Goal: Navigation & Orientation: Find specific page/section

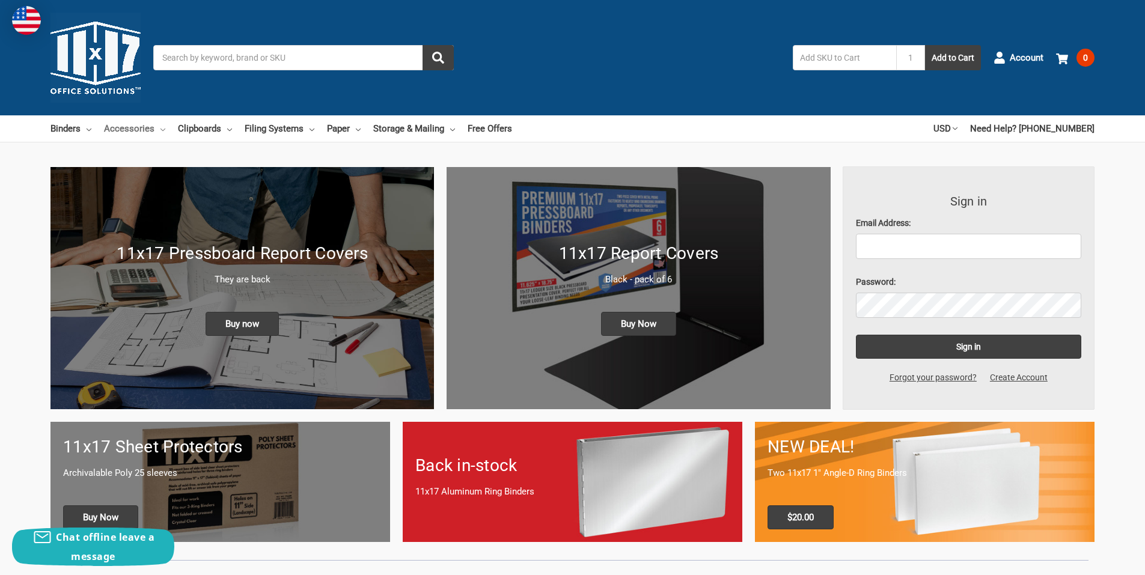
click at [136, 128] on link "Accessories" at bounding box center [134, 128] width 61 height 26
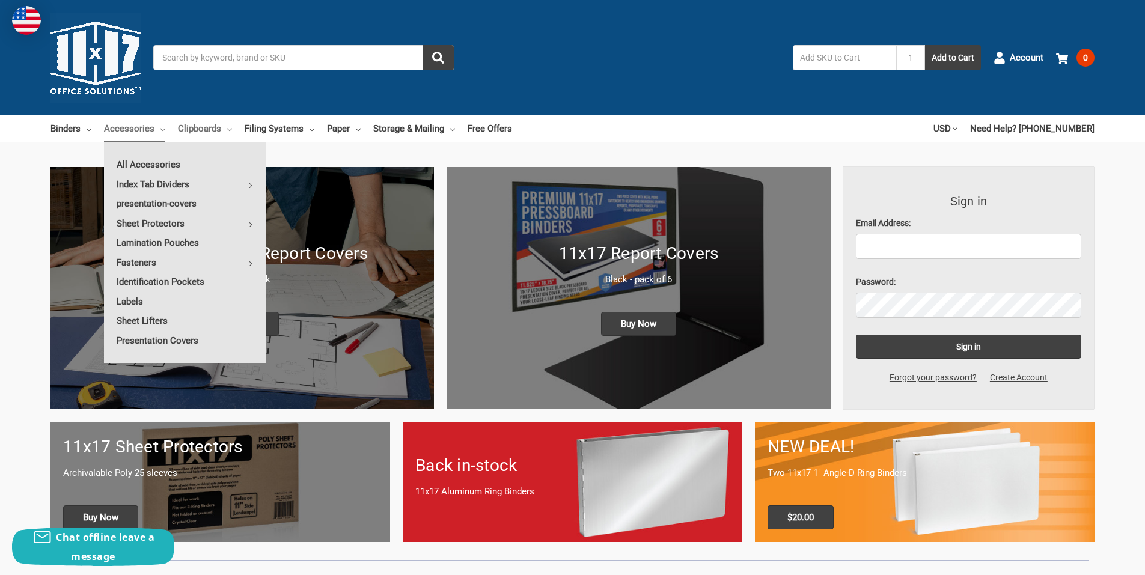
click at [194, 130] on link "Clipboards" at bounding box center [205, 128] width 54 height 26
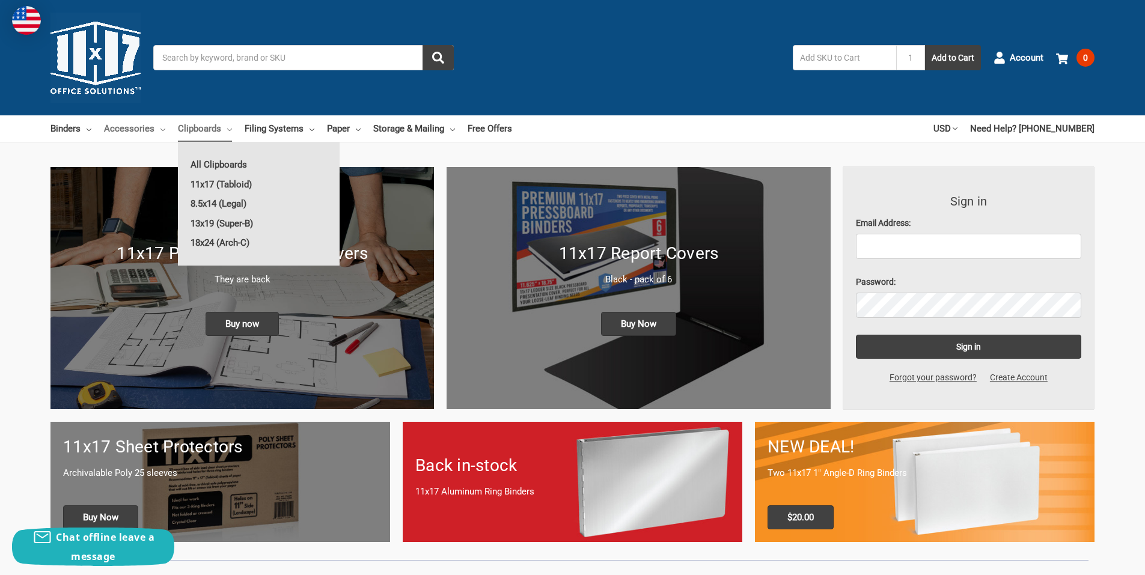
click at [123, 129] on link "Accessories" at bounding box center [134, 128] width 61 height 26
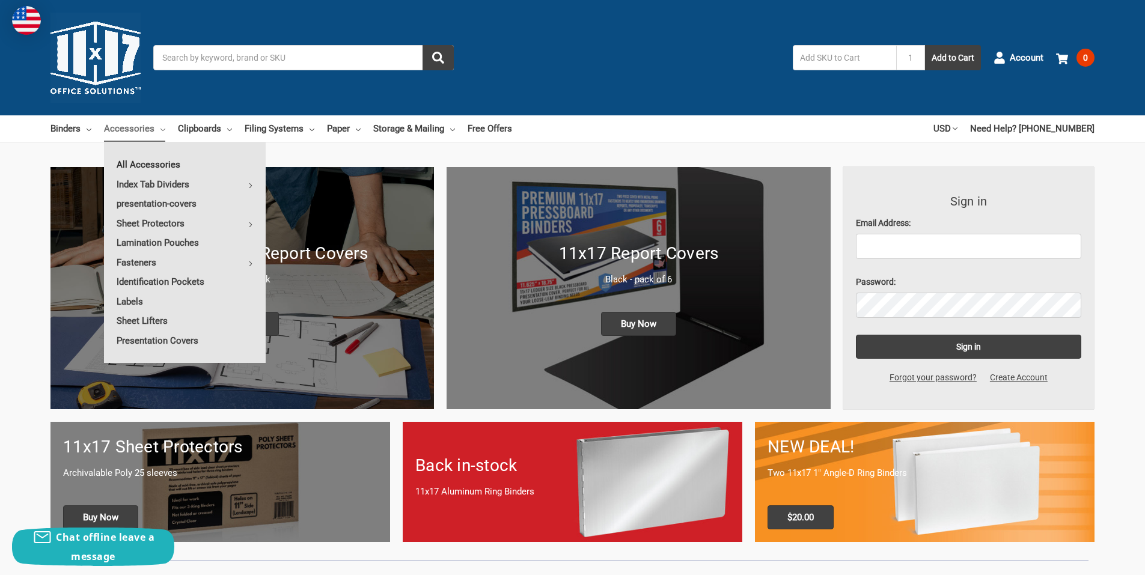
click at [145, 165] on link "All Accessories" at bounding box center [185, 164] width 162 height 19
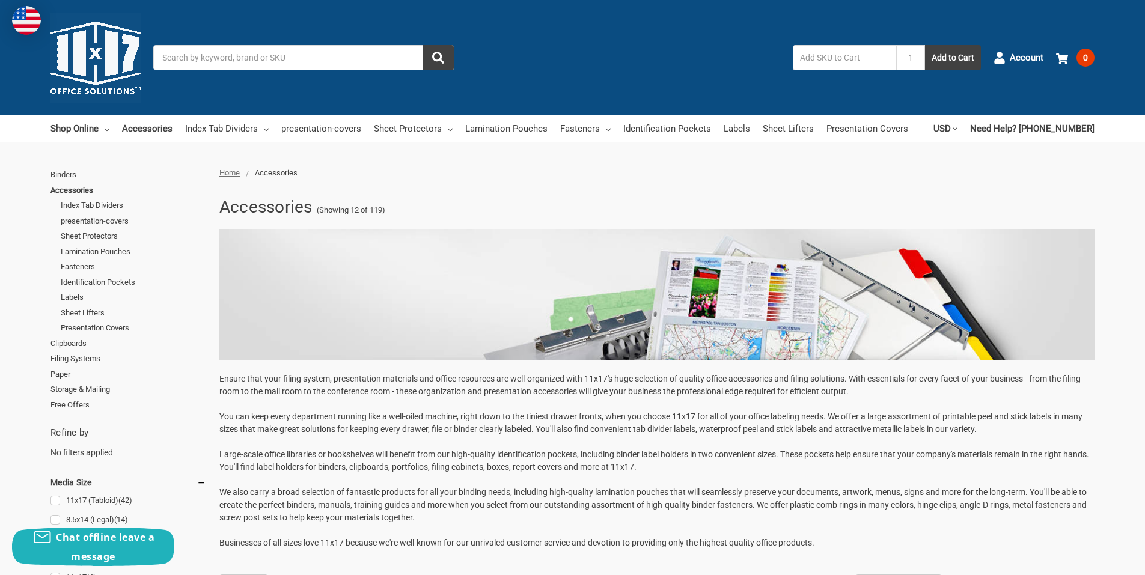
click at [95, 56] on img at bounding box center [95, 58] width 90 height 90
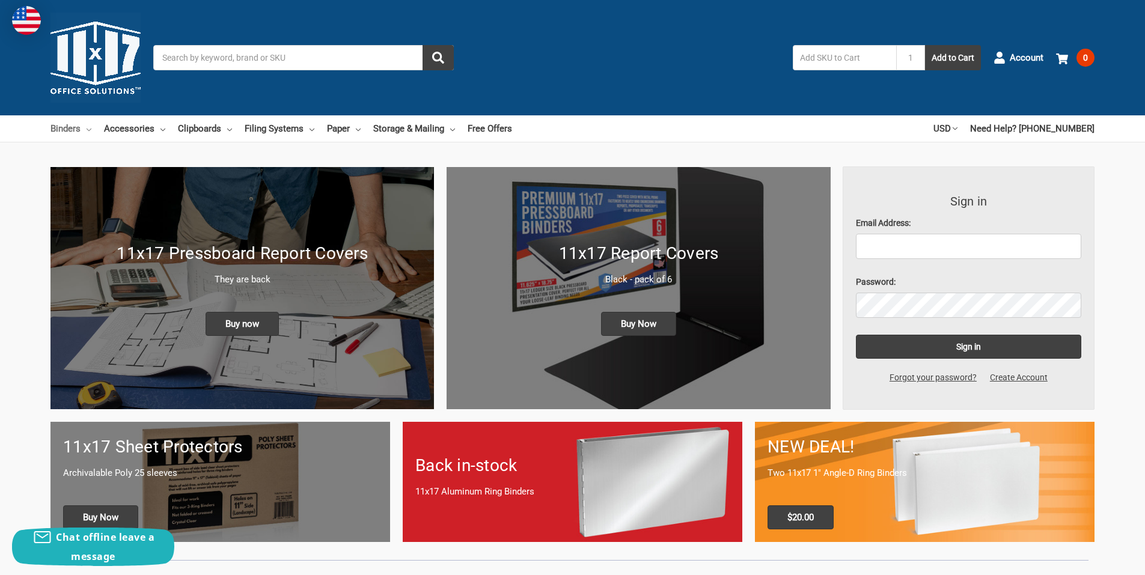
click at [75, 130] on link "Binders" at bounding box center [70, 128] width 41 height 26
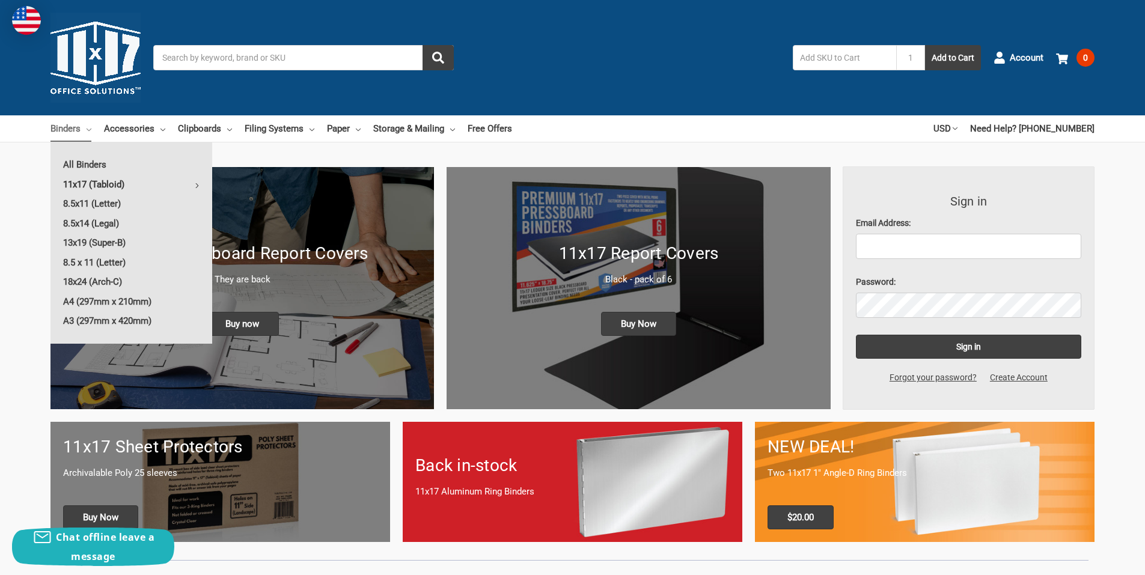
click at [100, 185] on link "11x17 (Tabloid)" at bounding box center [131, 184] width 162 height 19
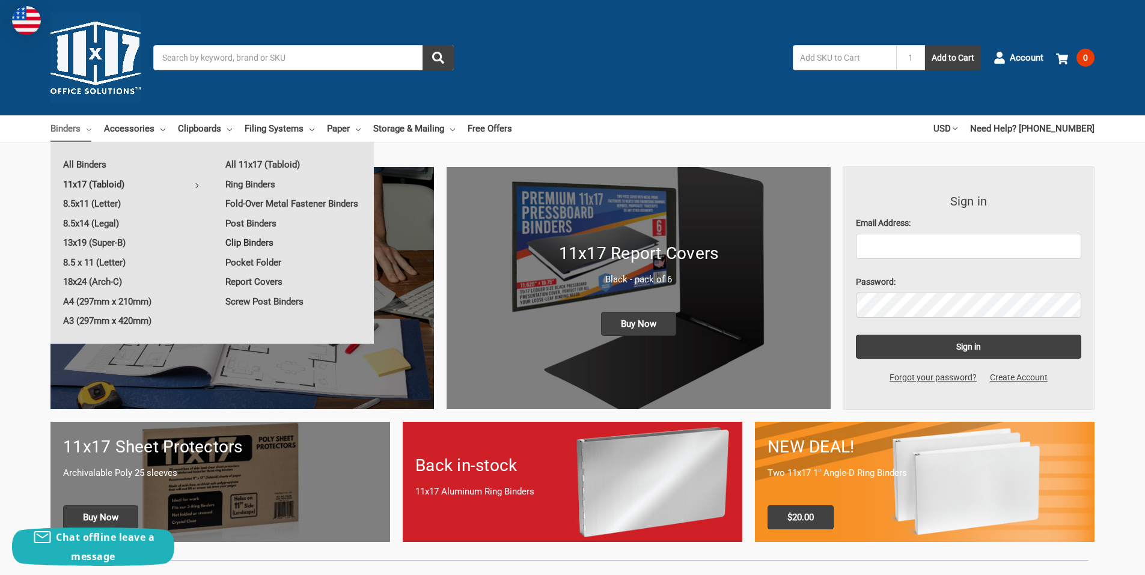
click at [255, 241] on link "Clip Binders" at bounding box center [293, 242] width 161 height 19
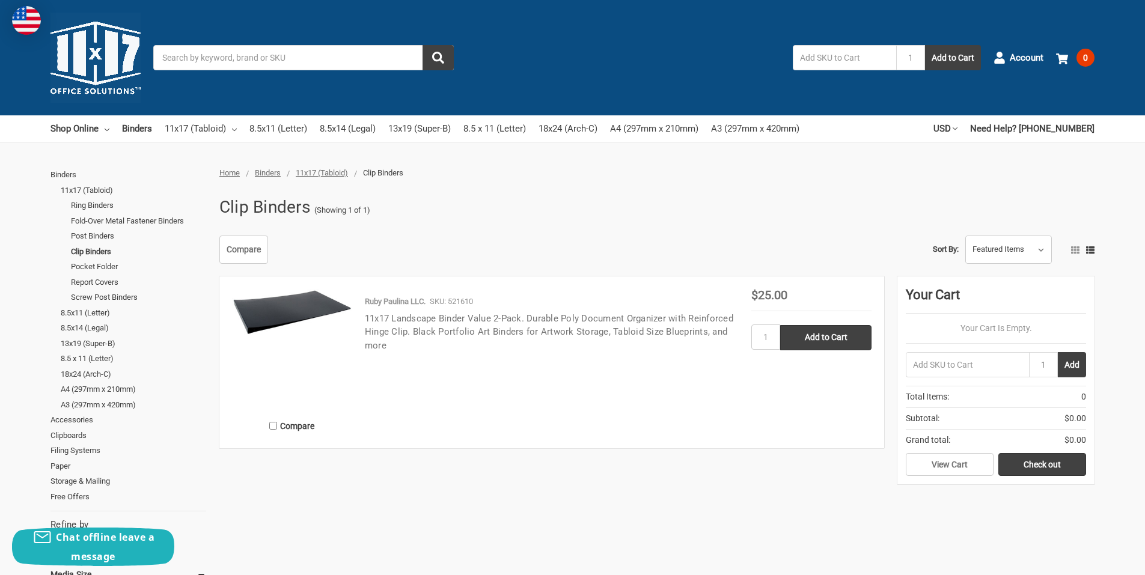
click at [406, 332] on link "11x17 Landscape Binder Value 2-Pack. Durable Poly Document Organizer with Reinf…" at bounding box center [549, 332] width 368 height 38
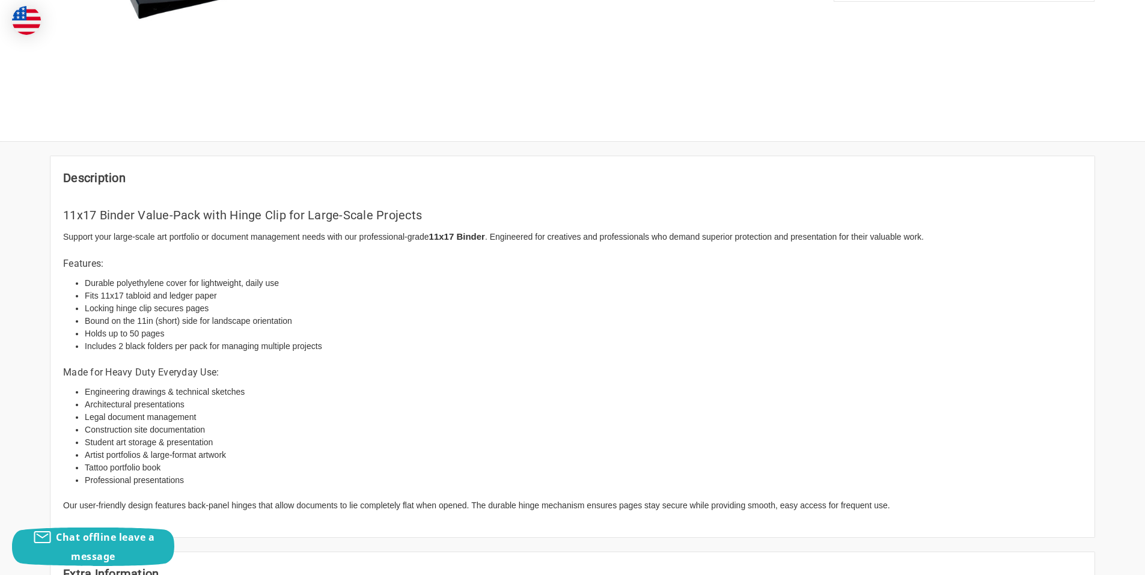
scroll to position [421, 0]
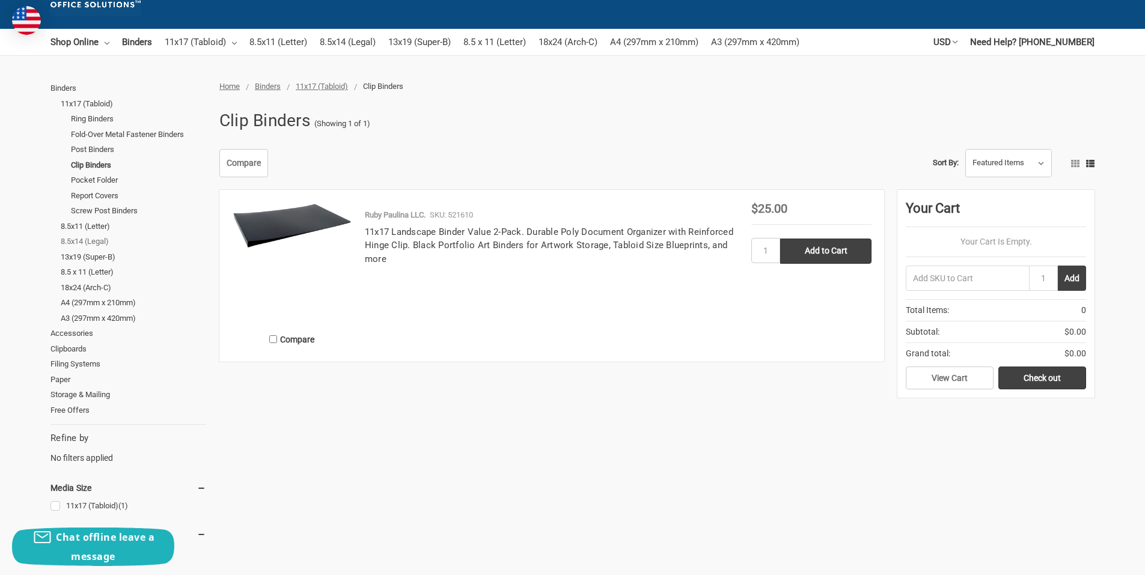
scroll to position [120, 0]
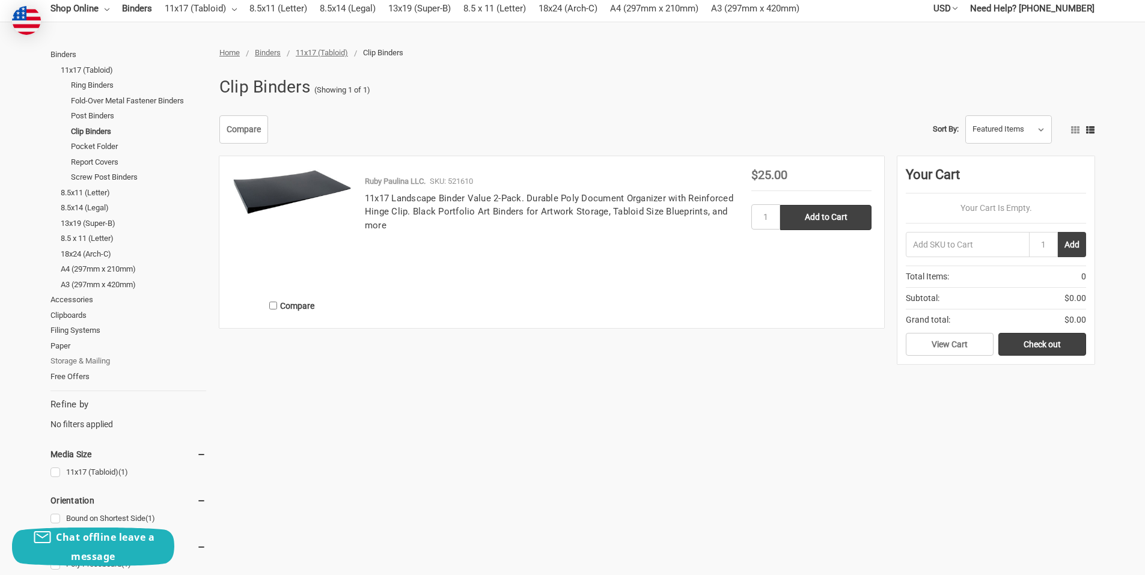
click at [99, 359] on link "Storage & Mailing" at bounding box center [128, 361] width 156 height 16
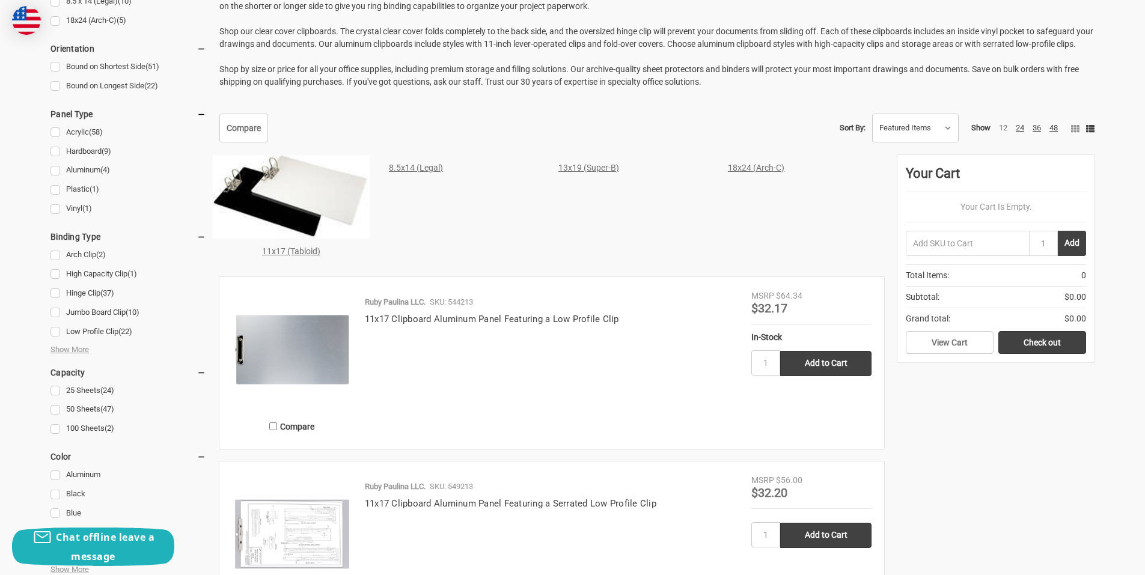
scroll to position [481, 0]
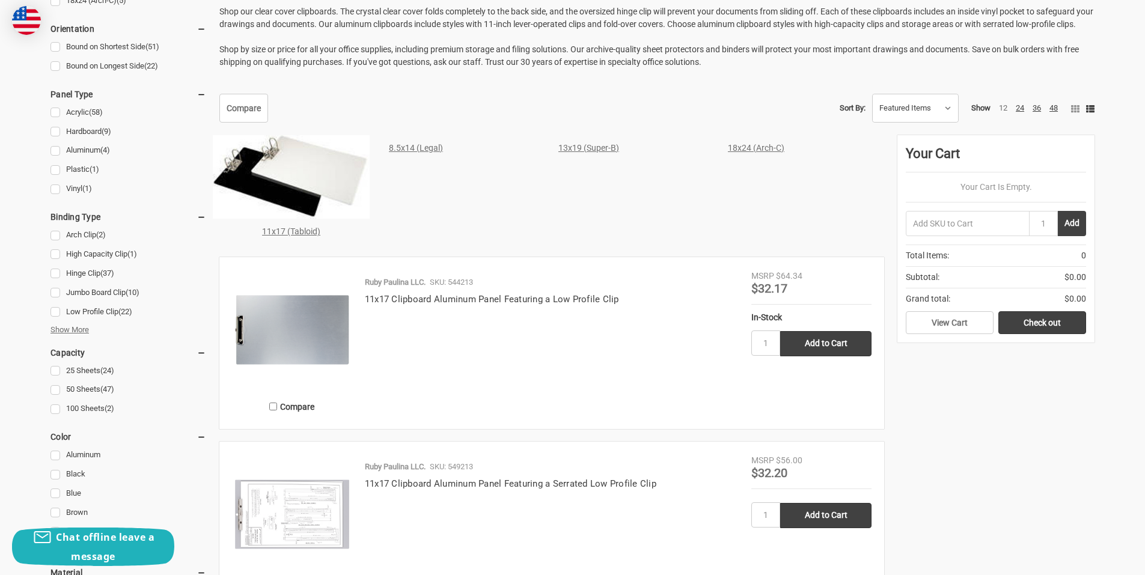
click at [73, 329] on span "Show More" at bounding box center [69, 330] width 38 height 12
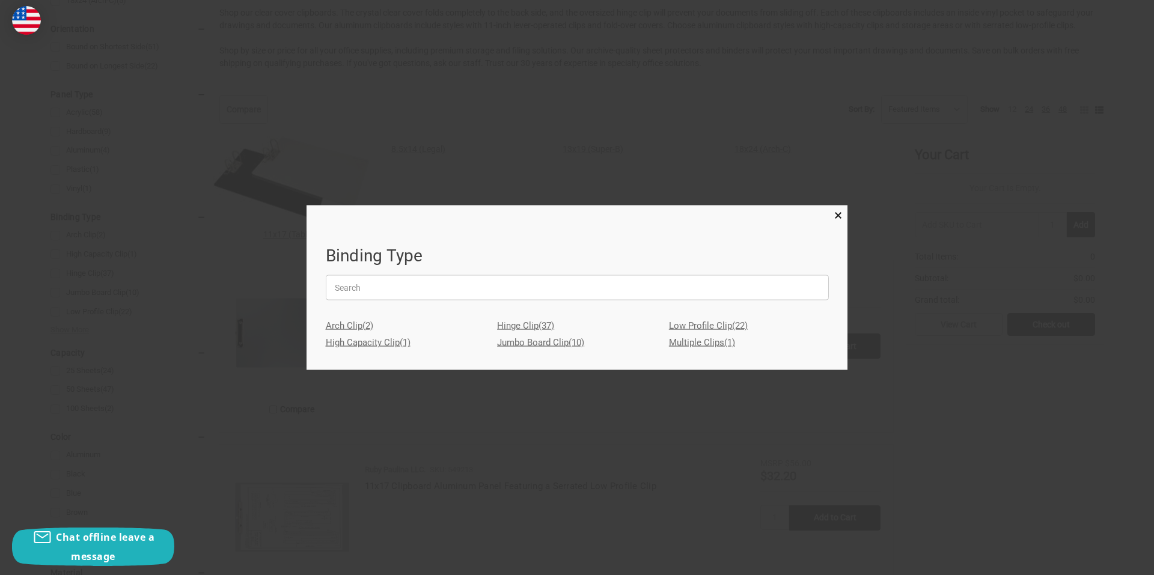
click at [514, 325] on link "Hinge Clip (37)" at bounding box center [577, 325] width 160 height 17
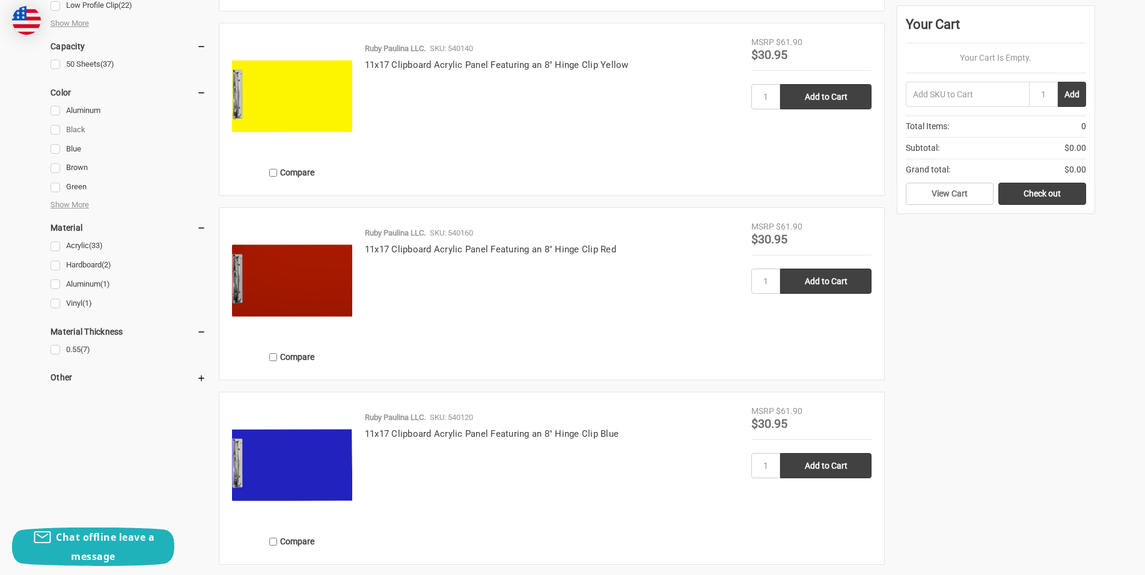
scroll to position [781, 0]
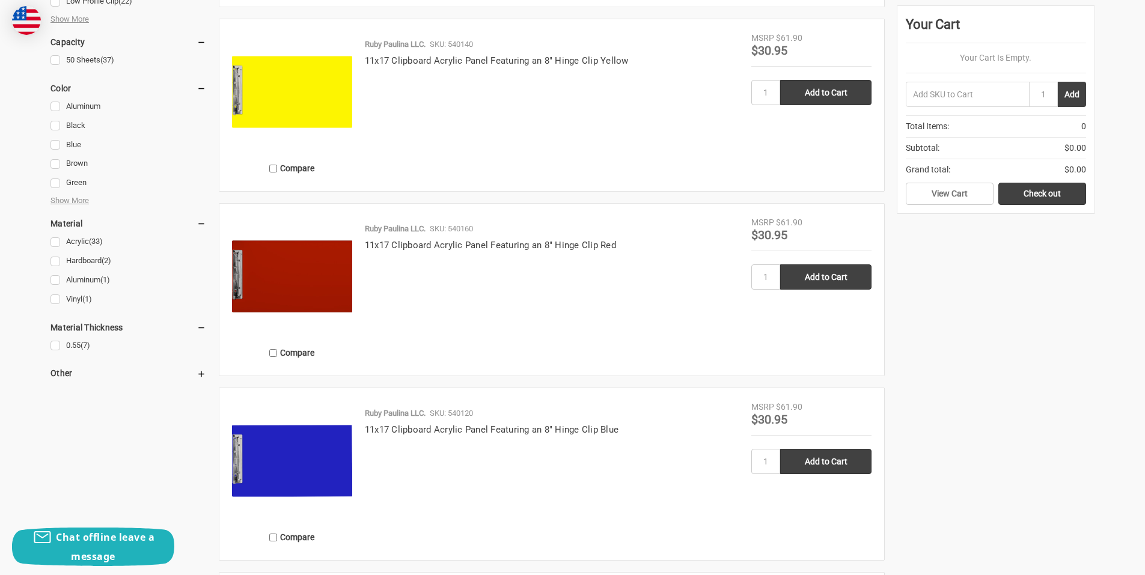
click at [198, 375] on icon at bounding box center [202, 374] width 10 height 10
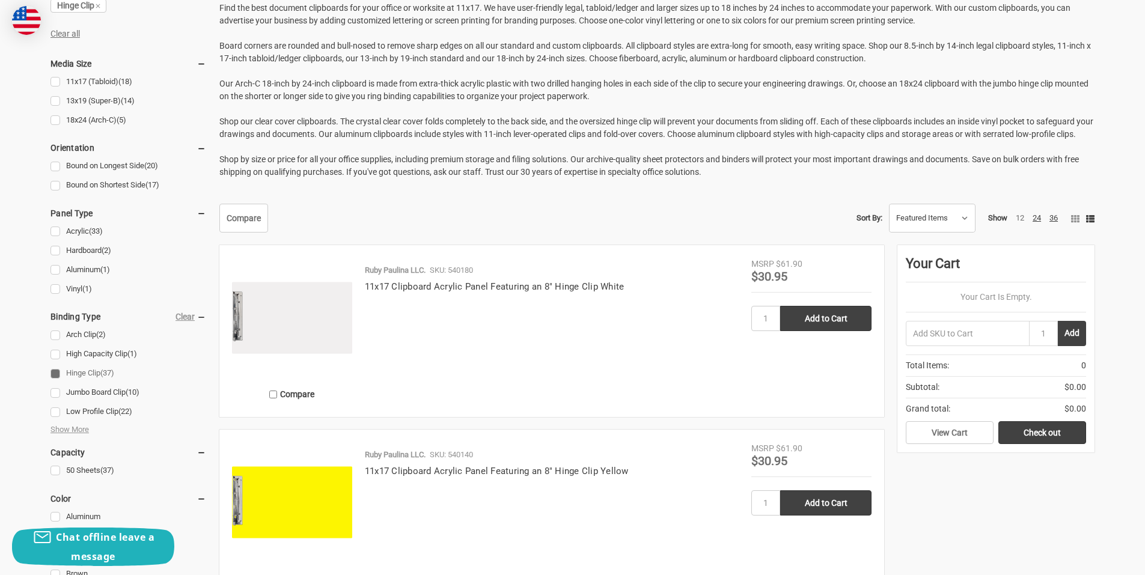
scroll to position [361, 0]
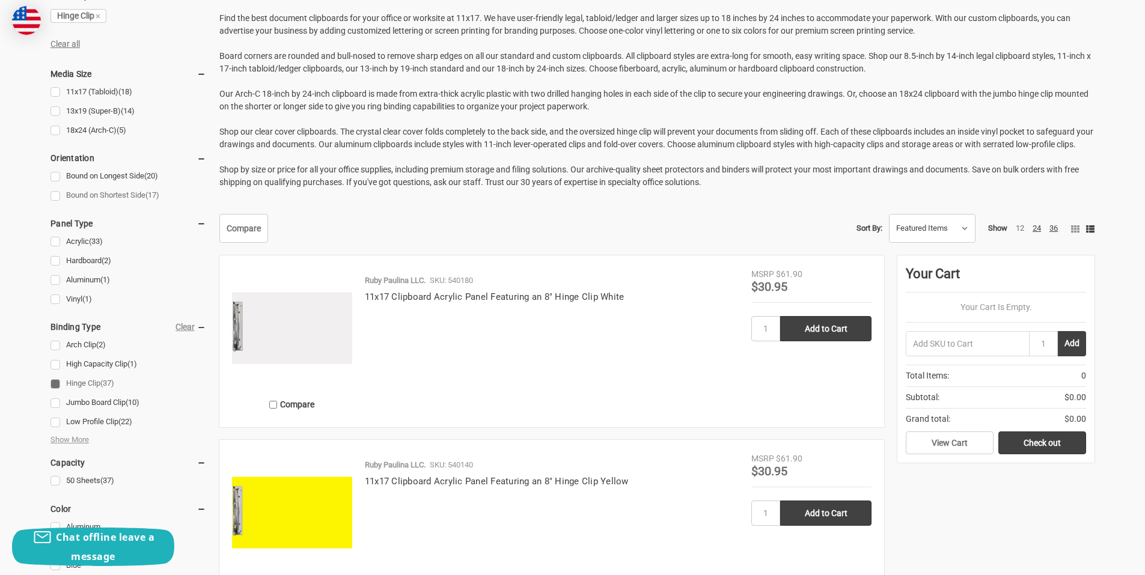
click at [54, 196] on link "Bound on Shortest Side (17)" at bounding box center [128, 196] width 156 height 16
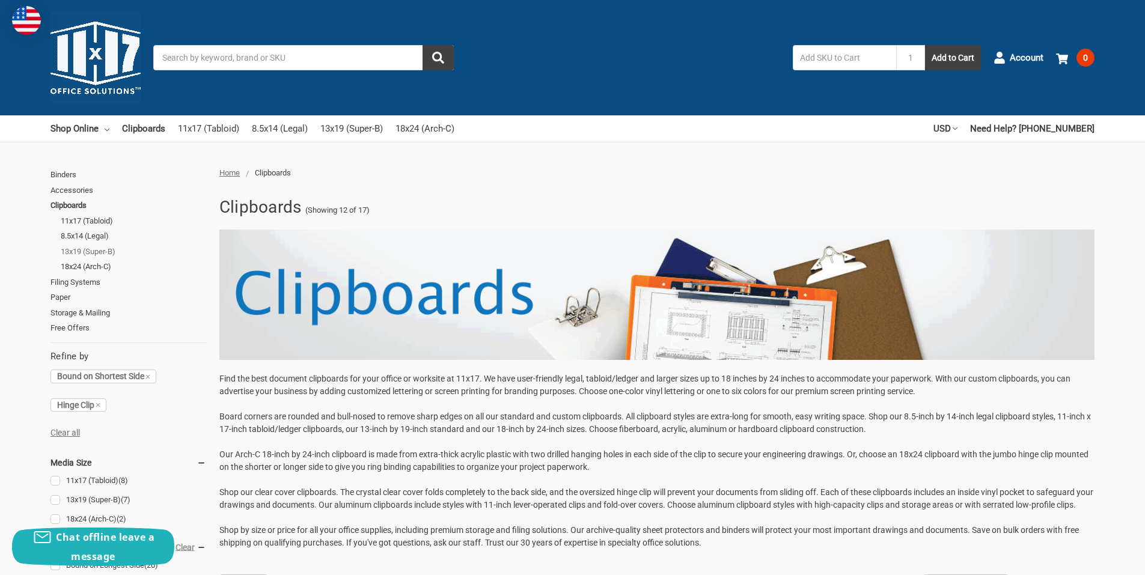
click at [92, 253] on link "13x19 (Super-B)" at bounding box center [133, 252] width 145 height 16
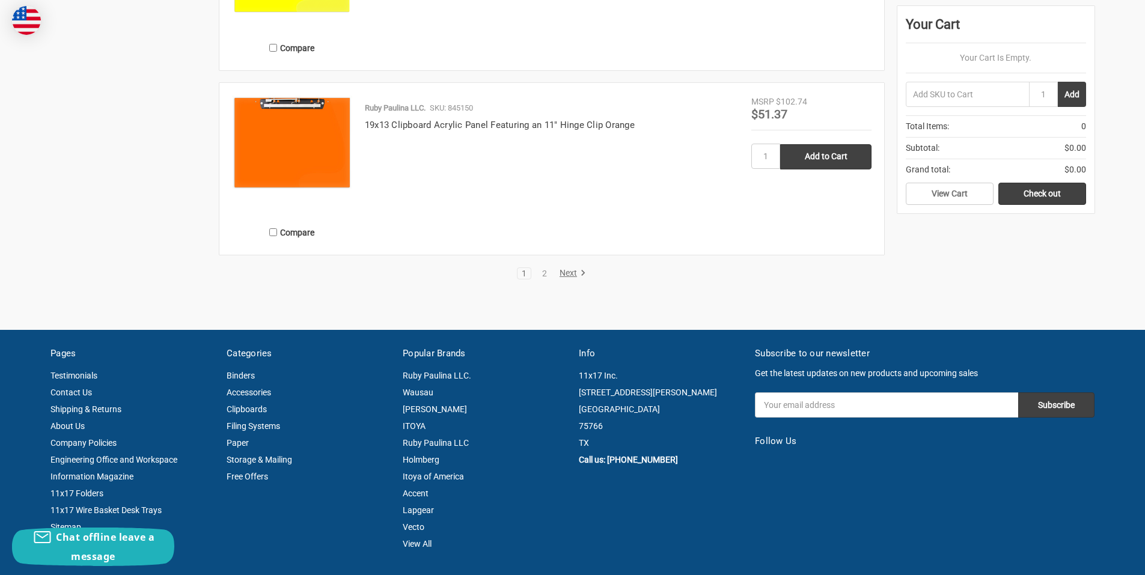
scroll to position [2344, 0]
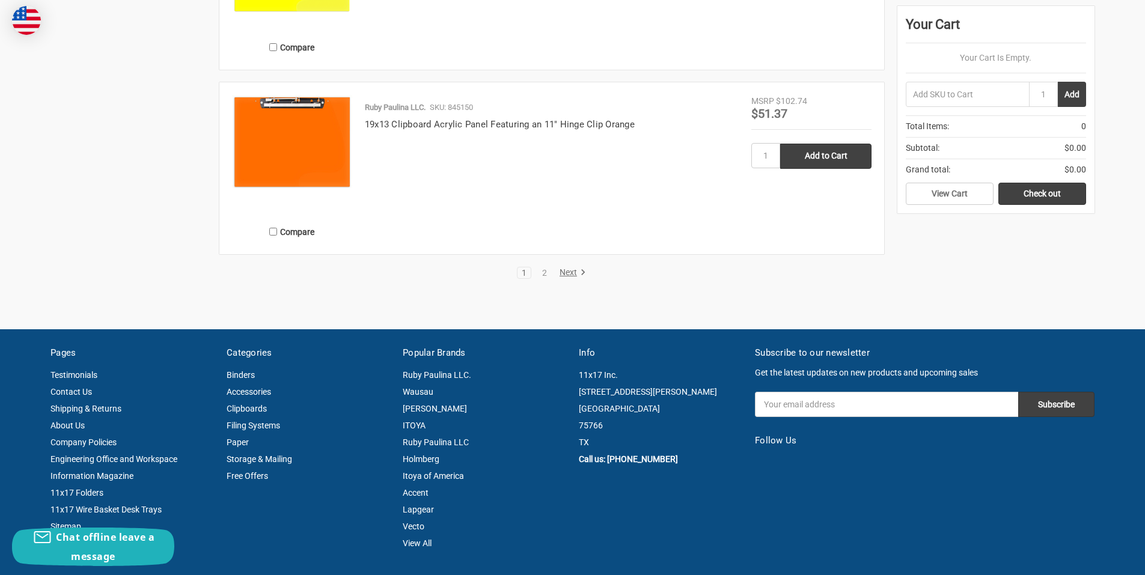
click at [565, 275] on link "Next" at bounding box center [570, 272] width 31 height 11
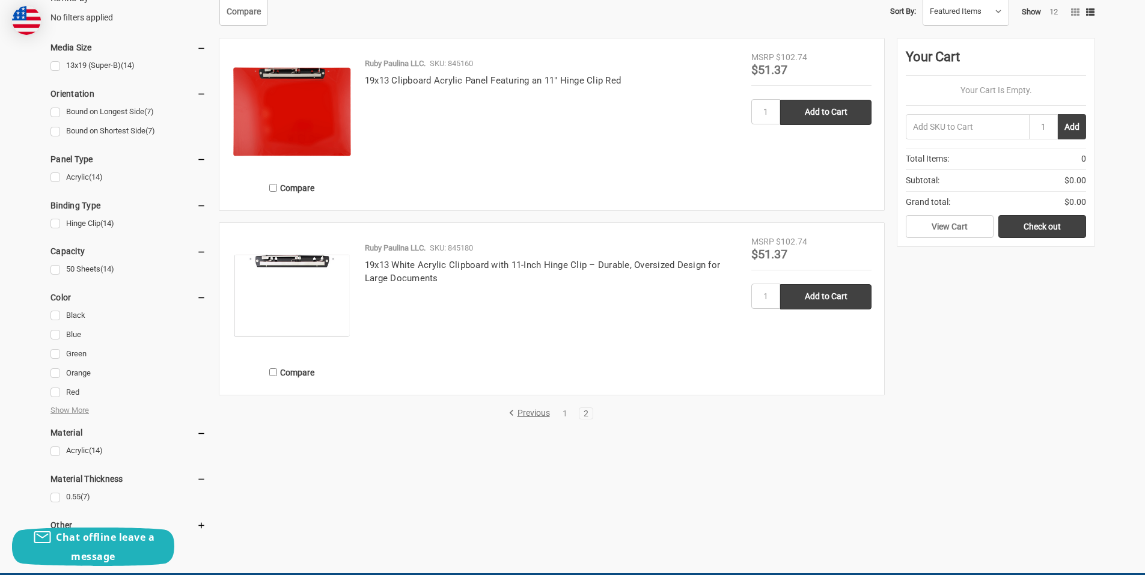
scroll to position [361, 0]
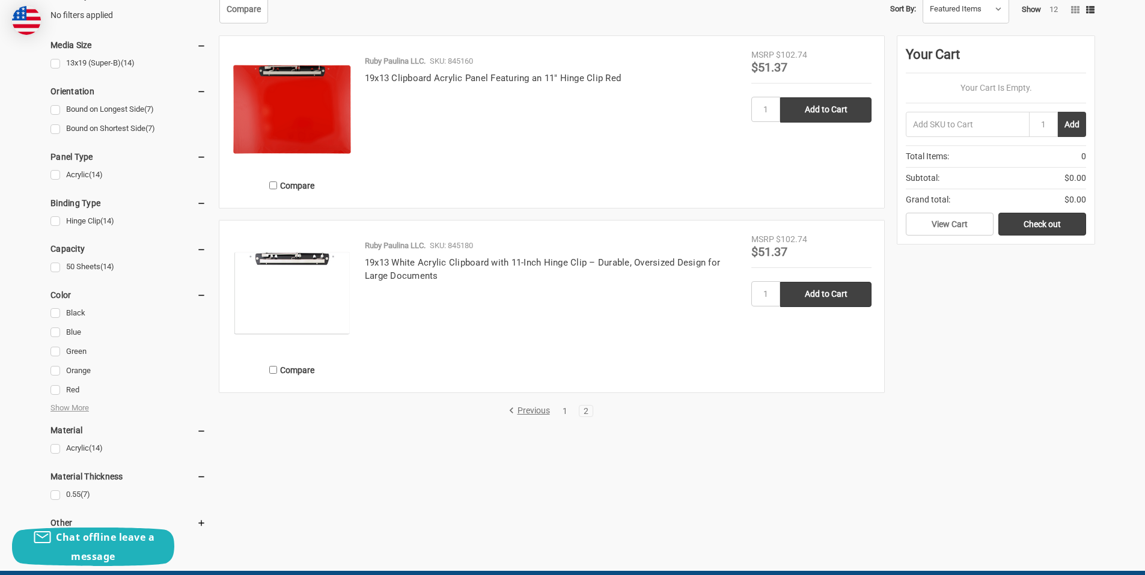
click at [566, 410] on link "1" at bounding box center [564, 411] width 13 height 8
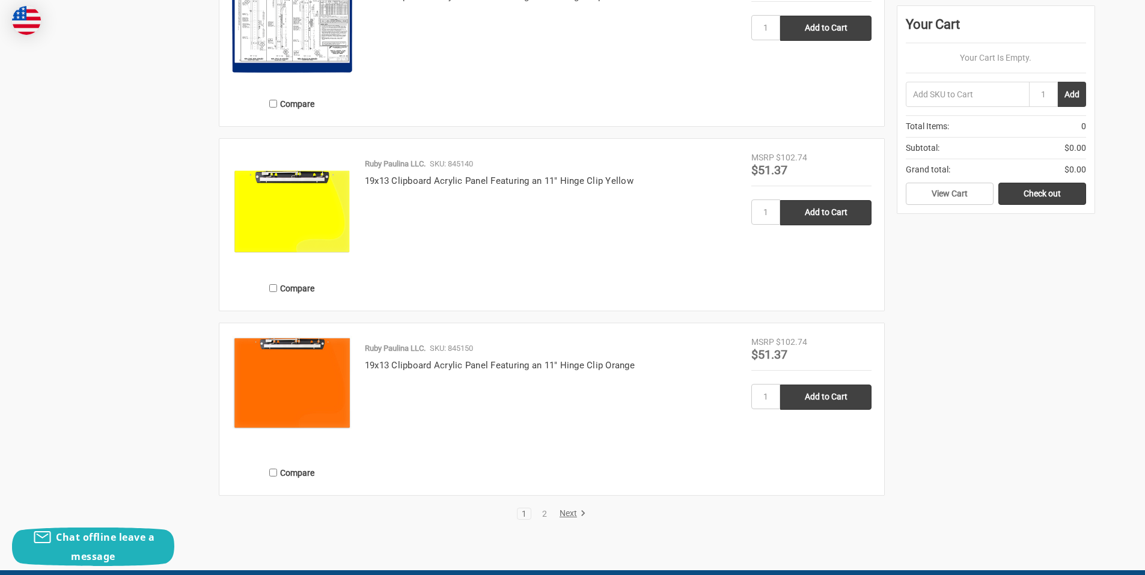
scroll to position [2103, 0]
